Goal: Information Seeking & Learning: Learn about a topic

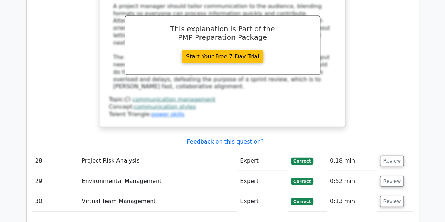
scroll to position [4877, 0]
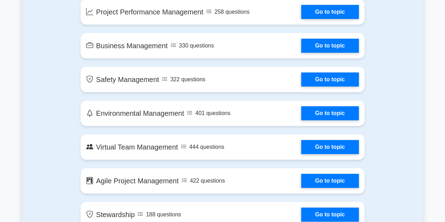
scroll to position [1373, 0]
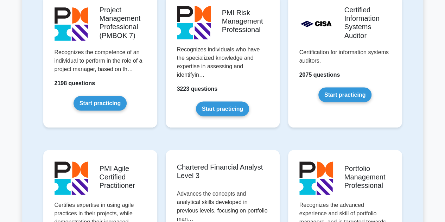
scroll to position [880, 0]
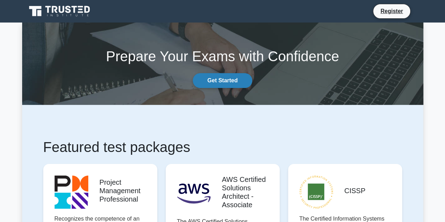
click at [239, 81] on link "Get Started" at bounding box center [222, 80] width 59 height 15
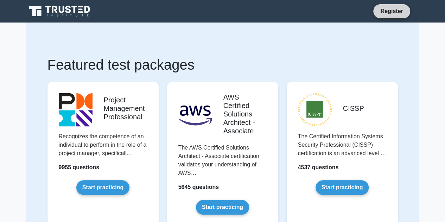
click at [391, 8] on link "Register" at bounding box center [391, 11] width 31 height 9
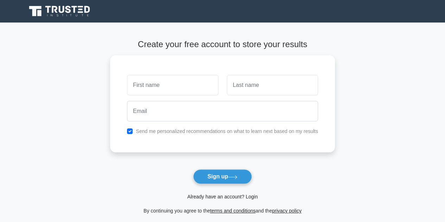
click at [249, 198] on link "Already have an account? Login" at bounding box center [222, 197] width 70 height 6
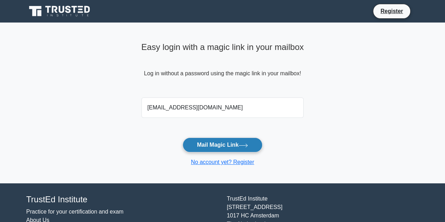
type input "[EMAIL_ADDRESS][DOMAIN_NAME]"
click at [237, 141] on button "Mail Magic Link" at bounding box center [223, 145] width 80 height 15
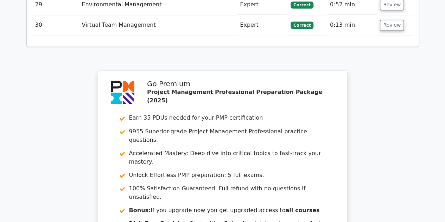
scroll to position [1975, 0]
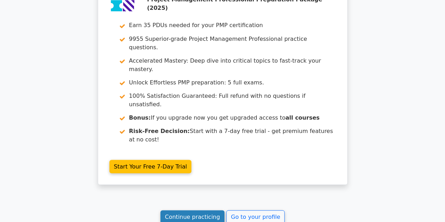
click at [206, 210] on link "Continue practicing" at bounding box center [193, 216] width 64 height 13
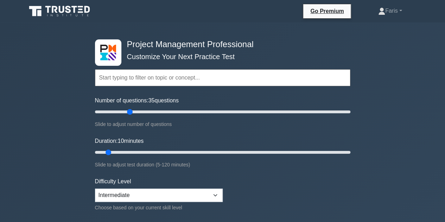
type input "30"
click at [130, 113] on input "Number of questions: 35 questions" at bounding box center [223, 112] width 256 height 8
click at [129, 150] on input "Duration: 10 minutes" at bounding box center [223, 152] width 256 height 8
type input "30"
click at [152, 151] on input "Duration: 30 minutes" at bounding box center [223, 152] width 256 height 8
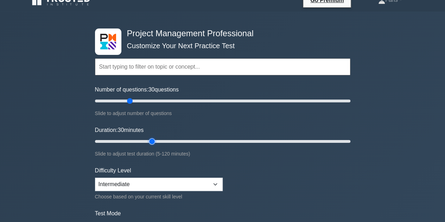
scroll to position [141, 0]
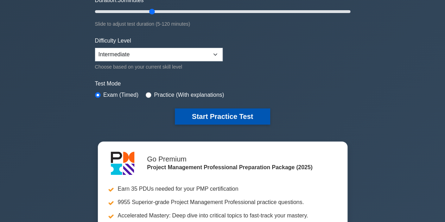
click at [241, 119] on button "Start Practice Test" at bounding box center [222, 116] width 95 height 16
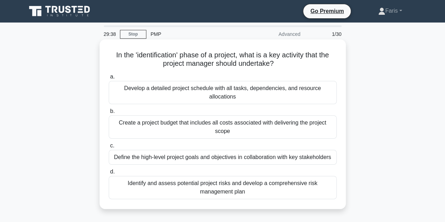
click at [228, 160] on div "Define the high-level project goals and objectives in collaboration with key st…" at bounding box center [223, 157] width 228 height 15
click at [109, 148] on input "c. Define the high-level project goals and objectives in collaboration with key…" at bounding box center [109, 146] width 0 height 5
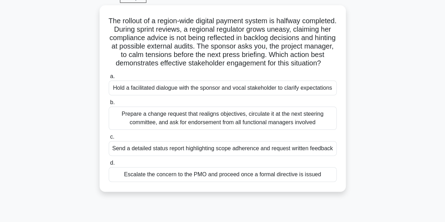
scroll to position [70, 0]
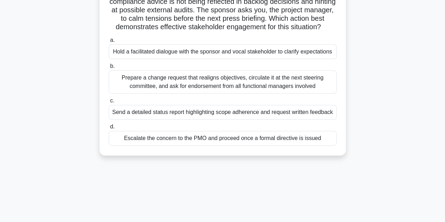
click at [131, 59] on div "Hold a facilitated dialogue with the sponsor and vocal stakeholder to clarify e…" at bounding box center [223, 51] width 228 height 15
click at [109, 43] on input "a. Hold a facilitated dialogue with the sponsor and vocal stakeholder to clarif…" at bounding box center [109, 40] width 0 height 5
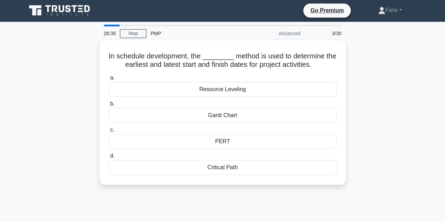
scroll to position [0, 0]
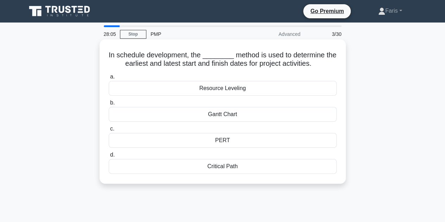
click at [215, 114] on div "Gantt Chart" at bounding box center [223, 114] width 228 height 15
click at [109, 105] on input "b. Gantt Chart" at bounding box center [109, 103] width 0 height 5
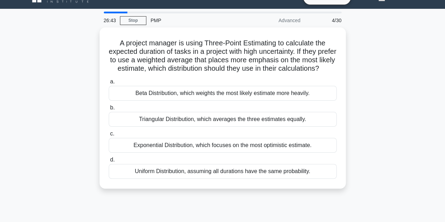
scroll to position [35, 0]
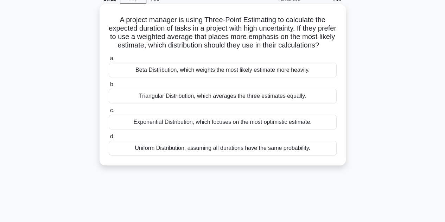
click at [200, 130] on div "Exponential Distribution, which focuses on the most optimistic estimate." at bounding box center [223, 122] width 228 height 15
click at [109, 113] on input "c. Exponential Distribution, which focuses on the most optimistic estimate." at bounding box center [109, 110] width 0 height 5
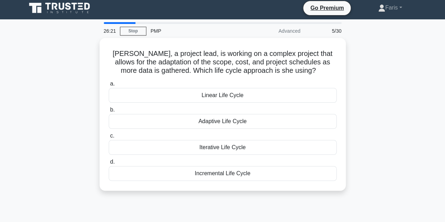
scroll to position [0, 0]
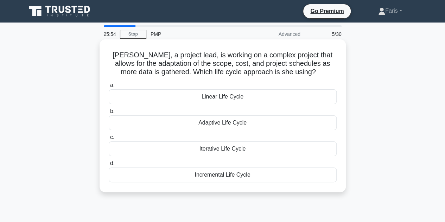
click at [206, 123] on div "Adaptive Life Cycle" at bounding box center [223, 122] width 228 height 15
click at [109, 114] on input "b. Adaptive Life Cycle" at bounding box center [109, 111] width 0 height 5
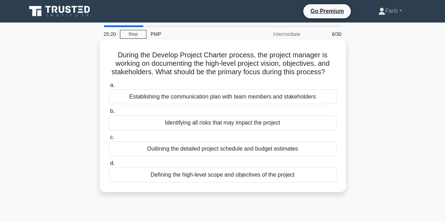
click at [214, 180] on div "Defining the high-level scope and objectives of the project" at bounding box center [223, 175] width 228 height 15
click at [109, 166] on input "d. Defining the high-level scope and objectives of the project" at bounding box center [109, 163] width 0 height 5
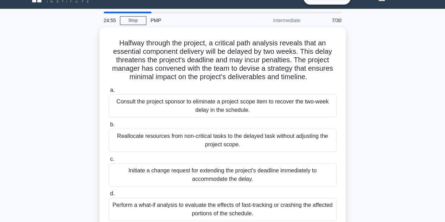
scroll to position [35, 0]
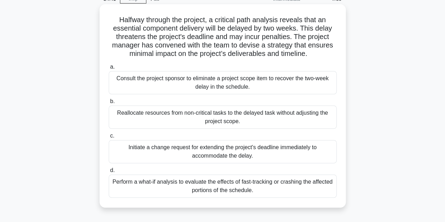
click at [168, 189] on div "Perform a what-if analysis to evaluate the effects of fast-tracking or crashing…" at bounding box center [223, 186] width 228 height 23
click at [109, 173] on input "d. Perform a what-if analysis to evaluate the effects of fast-tracking or crash…" at bounding box center [109, 170] width 0 height 5
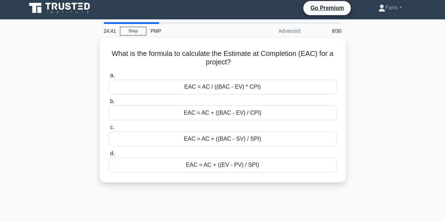
scroll to position [0, 0]
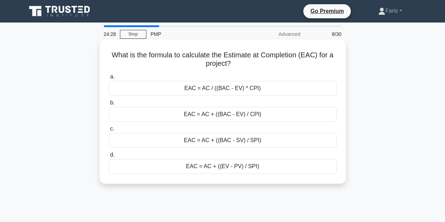
click at [213, 114] on div "EAC = AC + ((BAC - EV) / CPI)" at bounding box center [223, 114] width 228 height 15
click at [109, 105] on input "b. EAC = AC + ((BAC - EV) / CPI)" at bounding box center [109, 103] width 0 height 5
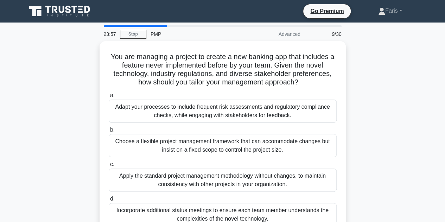
scroll to position [35, 0]
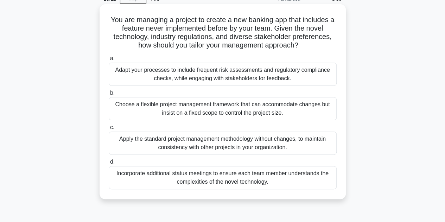
click at [163, 79] on div "Adapt your processes to include frequent risk assessments and regulatory compli…" at bounding box center [223, 74] width 228 height 23
click at [109, 61] on input "a. Adapt your processes to include frequent risk assessments and regulatory com…" at bounding box center [109, 58] width 0 height 5
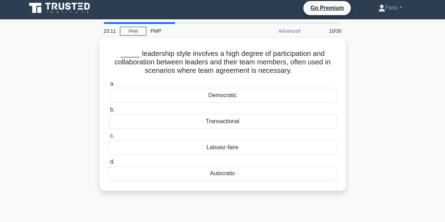
scroll to position [0, 0]
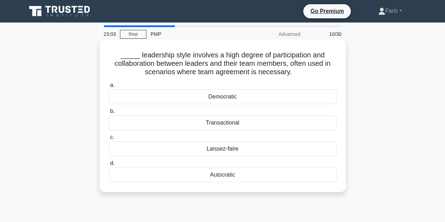
click at [237, 98] on div "Democratic" at bounding box center [223, 96] width 228 height 15
click at [109, 88] on input "a. Democratic" at bounding box center [109, 85] width 0 height 5
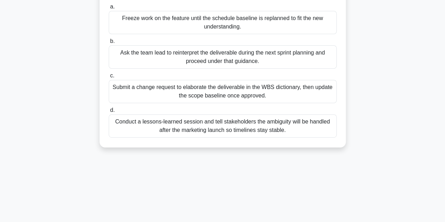
scroll to position [70, 0]
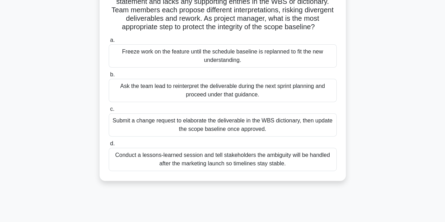
click at [167, 132] on div "Submit a change request to elaborate the deliverable in the WBS dictionary, the…" at bounding box center [223, 124] width 228 height 23
click at [109, 112] on input "c. Submit a change request to elaborate the deliverable in the WBS dictionary, …" at bounding box center [109, 109] width 0 height 5
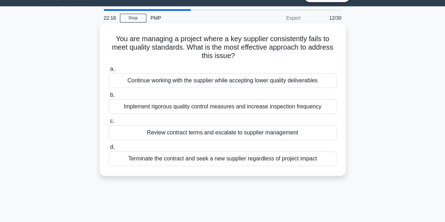
scroll to position [0, 0]
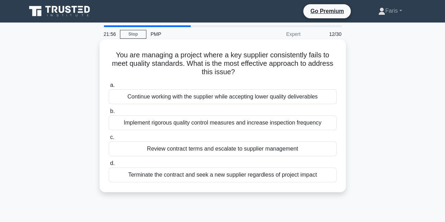
click at [224, 178] on div "Terminate the contract and seek a new supplier regardless of project impact" at bounding box center [223, 175] width 228 height 15
click at [109, 166] on input "d. Terminate the contract and seek a new supplier regardless of project impact" at bounding box center [109, 163] width 0 height 5
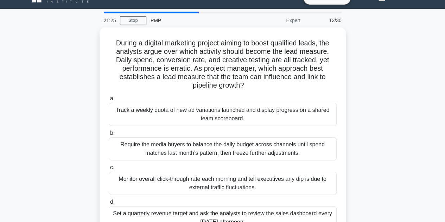
scroll to position [35, 0]
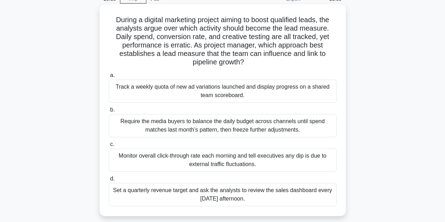
click at [166, 95] on div "Track a weekly quota of new ad variations launched and display progress on a sh…" at bounding box center [223, 91] width 228 height 23
click at [109, 78] on input "a. Track a weekly quota of new ad variations launched and display progress on a…" at bounding box center [109, 75] width 0 height 5
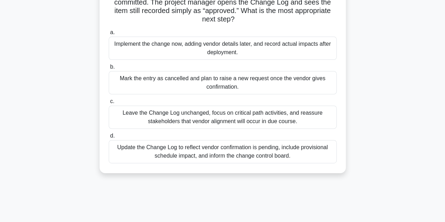
scroll to position [106, 0]
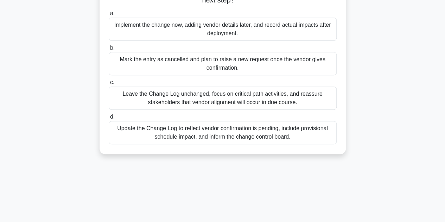
click at [208, 140] on div "Update the Change Log to reflect vendor confirmation is pending, include provis…" at bounding box center [223, 132] width 228 height 23
click at [109, 119] on input "d. Update the Change Log to reflect vendor confirmation is pending, include pro…" at bounding box center [109, 117] width 0 height 5
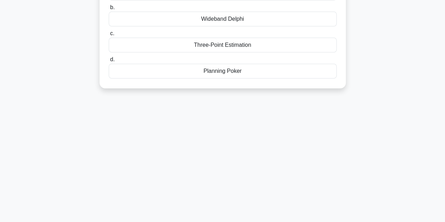
scroll to position [0, 0]
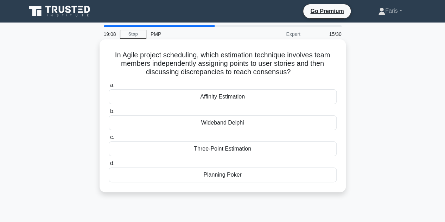
click at [221, 175] on div "Planning Poker" at bounding box center [223, 175] width 228 height 15
click at [109, 166] on input "d. Planning Poker" at bounding box center [109, 163] width 0 height 5
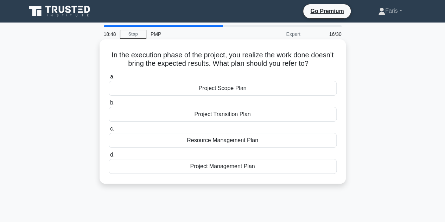
click at [211, 89] on div "Project Scope Plan" at bounding box center [223, 88] width 228 height 15
click at [109, 79] on input "a. Project Scope Plan" at bounding box center [109, 77] width 0 height 5
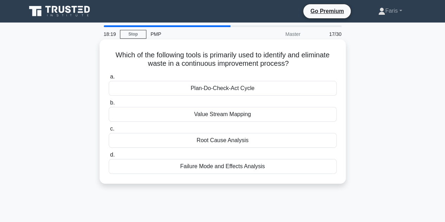
click at [208, 144] on div "Root Cause Analysis" at bounding box center [223, 140] width 228 height 15
click at [109, 131] on input "c. Root Cause Analysis" at bounding box center [109, 129] width 0 height 5
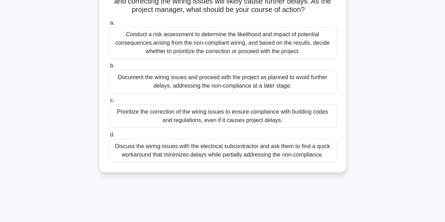
scroll to position [70, 0]
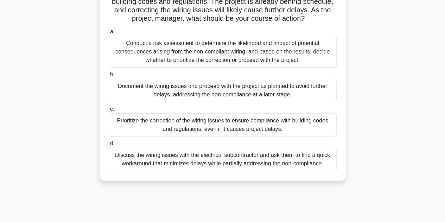
click at [193, 137] on div "Prioritize the correction of the wiring issues to ensure compliance with buildi…" at bounding box center [223, 124] width 228 height 23
click at [109, 112] on input "c. Prioritize the correction of the wiring issues to ensure compliance with bui…" at bounding box center [109, 109] width 0 height 5
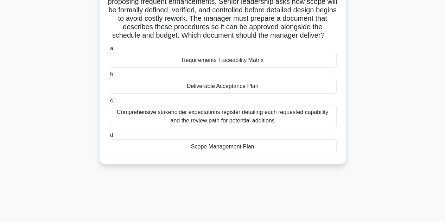
click at [241, 154] on div "Scope Management Plan" at bounding box center [223, 146] width 228 height 15
click at [109, 138] on input "d. Scope Management Plan" at bounding box center [109, 135] width 0 height 5
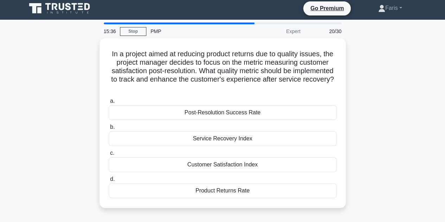
scroll to position [0, 0]
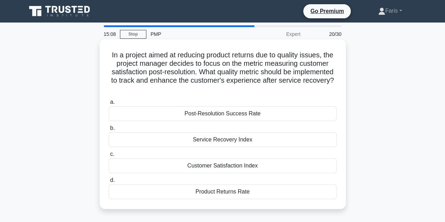
click at [208, 166] on div "Customer Satisfaction Index" at bounding box center [223, 165] width 228 height 15
click at [109, 157] on input "c. Customer Satisfaction Index" at bounding box center [109, 154] width 0 height 5
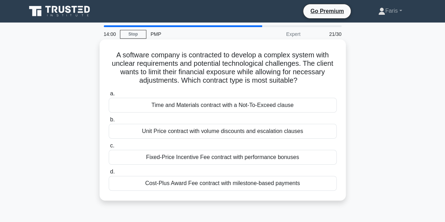
click at [218, 103] on div "Time and Materials contract with a Not-To-Exceed clause" at bounding box center [223, 105] width 228 height 15
click at [109, 96] on input "a. Time and Materials contract with a Not-To-Exceed clause" at bounding box center [109, 94] width 0 height 5
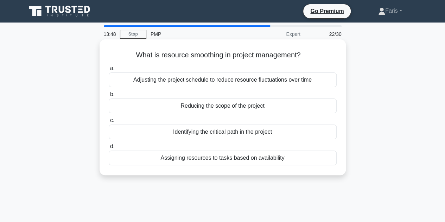
click at [206, 162] on div "Assigning resources to tasks based on availability" at bounding box center [223, 158] width 228 height 15
click at [109, 149] on input "d. Assigning resources to tasks based on availability" at bounding box center [109, 146] width 0 height 5
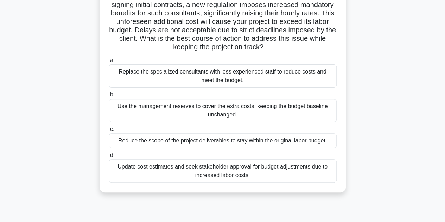
scroll to position [70, 0]
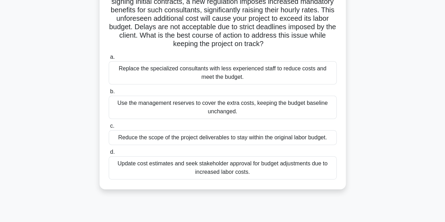
click at [177, 169] on div "Update cost estimates and seek stakeholder approval for budget adjustments due …" at bounding box center [223, 167] width 228 height 23
click at [109, 155] on input "d. Update cost estimates and seek stakeholder approval for budget adjustments d…" at bounding box center [109, 152] width 0 height 5
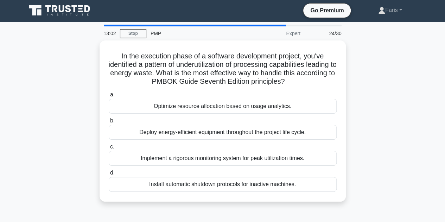
scroll to position [0, 0]
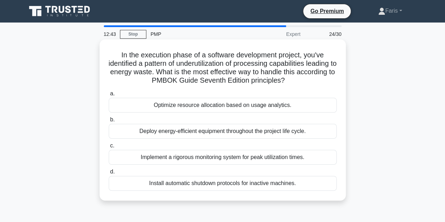
click at [157, 135] on div "Deploy energy-efficient equipment throughout the project life cycle." at bounding box center [223, 131] width 228 height 15
click at [109, 122] on input "b. Deploy energy-efficient equipment throughout the project life cycle." at bounding box center [109, 120] width 0 height 5
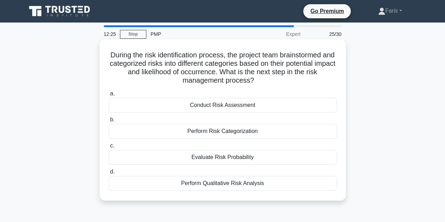
click at [252, 109] on div "Conduct Risk Assessment" at bounding box center [223, 105] width 228 height 15
click at [109, 96] on input "a. Conduct Risk Assessment" at bounding box center [109, 94] width 0 height 5
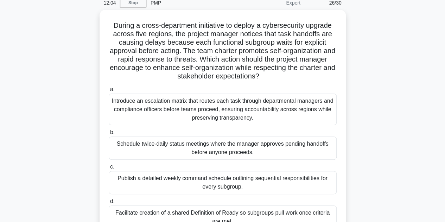
scroll to position [70, 0]
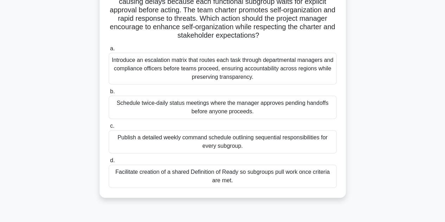
click at [206, 76] on div "Introduce an escalation matrix that routes each task through departmental manag…" at bounding box center [223, 69] width 228 height 32
click at [109, 51] on input "a. Introduce an escalation matrix that routes each task through departmental ma…" at bounding box center [109, 48] width 0 height 5
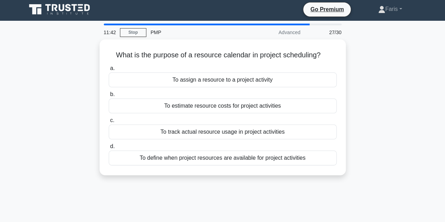
scroll to position [0, 0]
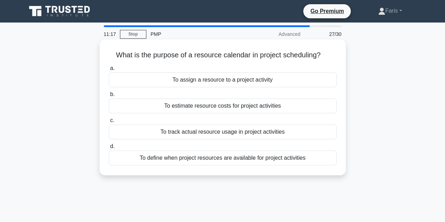
click at [181, 160] on div "To define when project resources are available for project activities" at bounding box center [223, 158] width 228 height 15
click at [109, 149] on input "d. To define when project resources are available for project activities" at bounding box center [109, 146] width 0 height 5
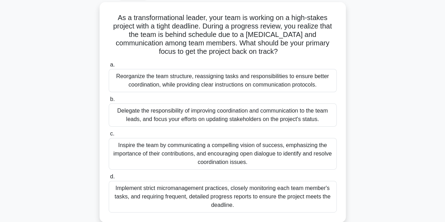
scroll to position [70, 0]
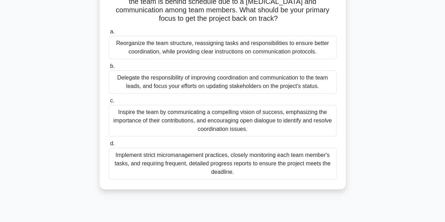
click at [130, 123] on div "Inspire the team by communicating a compelling vision of success, emphasizing t…" at bounding box center [223, 121] width 228 height 32
click at [109, 103] on input "c. Inspire the team by communicating a compelling vision of success, emphasizin…" at bounding box center [109, 101] width 0 height 5
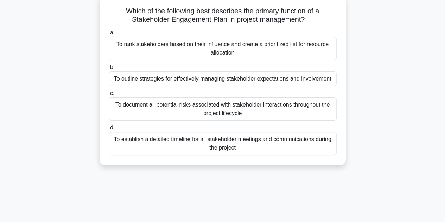
scroll to position [35, 0]
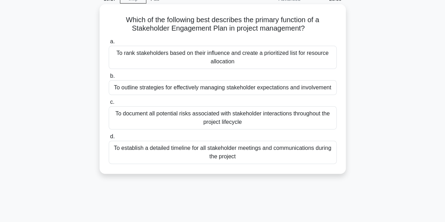
click at [177, 83] on div "To outline strategies for effectively managing stakeholder expectations and inv…" at bounding box center [223, 87] width 228 height 15
click at [109, 79] on input "b. To outline strategies for effectively managing stakeholder expectations and …" at bounding box center [109, 76] width 0 height 5
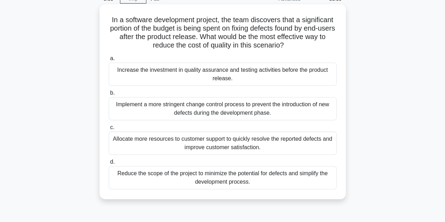
click at [172, 74] on div "Increase the investment in quality assurance and testing activities before the …" at bounding box center [223, 74] width 228 height 23
click at [109, 61] on input "a. Increase the investment in quality assurance and testing activities before t…" at bounding box center [109, 58] width 0 height 5
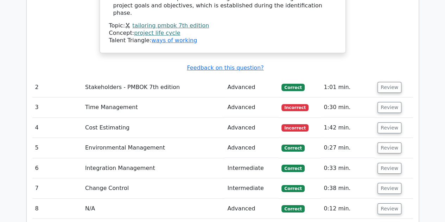
scroll to position [1267, 0]
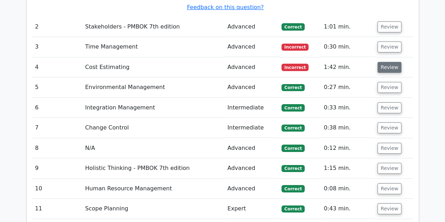
click at [384, 62] on button "Review" at bounding box center [390, 67] width 24 height 11
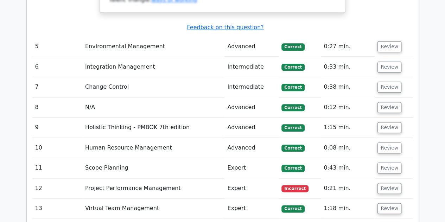
scroll to position [1655, 0]
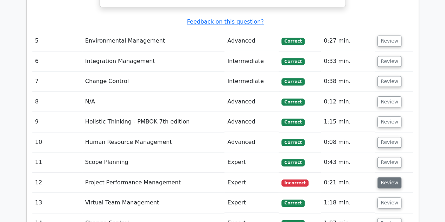
click at [391, 177] on button "Review" at bounding box center [390, 182] width 24 height 11
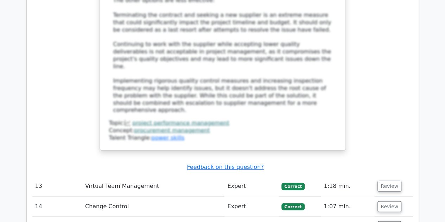
scroll to position [2218, 0]
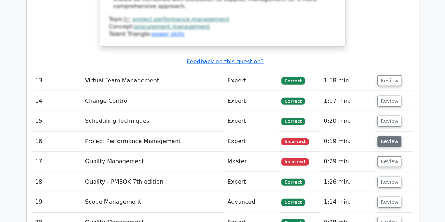
click at [390, 136] on button "Review" at bounding box center [390, 141] width 24 height 11
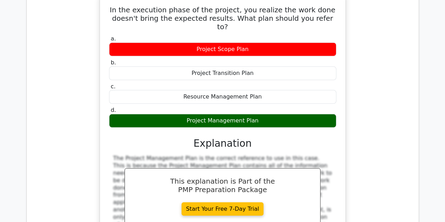
scroll to position [2464, 0]
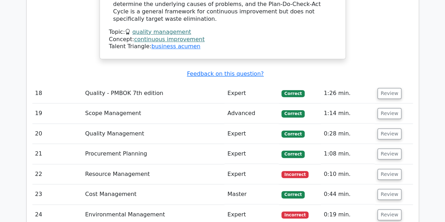
scroll to position [2957, 0]
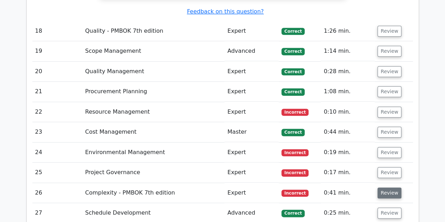
click at [384, 188] on button "Review" at bounding box center [390, 193] width 24 height 11
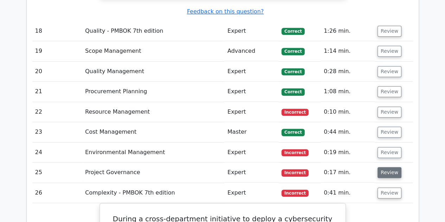
click at [393, 167] on button "Review" at bounding box center [390, 172] width 24 height 11
click at [391, 147] on button "Review" at bounding box center [390, 152] width 24 height 11
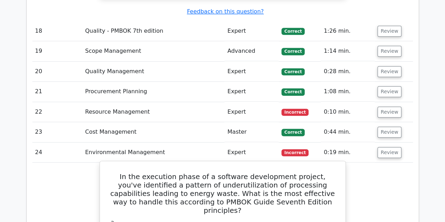
scroll to position [3203, 0]
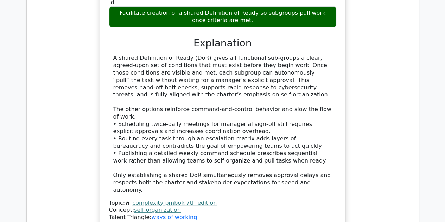
scroll to position [4119, 0]
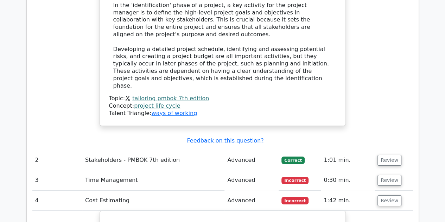
scroll to position [1162, 0]
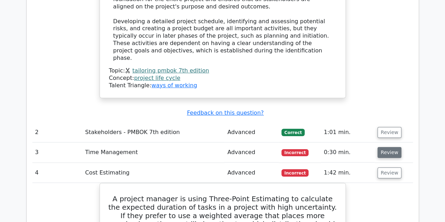
click at [379, 147] on button "Review" at bounding box center [390, 152] width 24 height 11
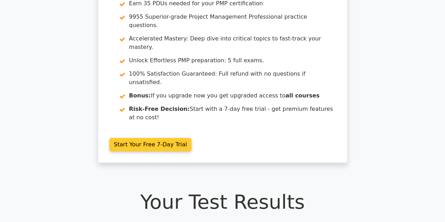
scroll to position [0, 0]
